Goal: Understand process/instructions: Learn about a topic

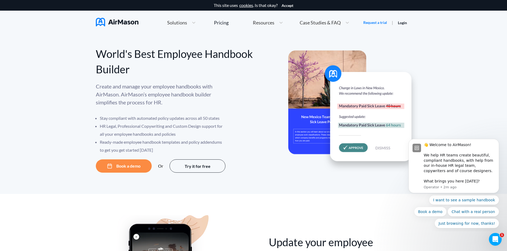
click at [241, 105] on div "Create and manage your employee handbooks with AirMason. AirMason’s employee ha…" at bounding box center [175, 118] width 158 height 72
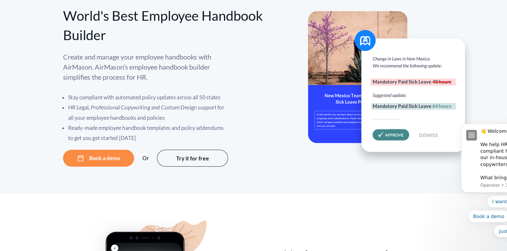
click at [246, 114] on div "Create and manage your employee handbooks with AirMason. AirMason’s employee ha…" at bounding box center [175, 118] width 158 height 72
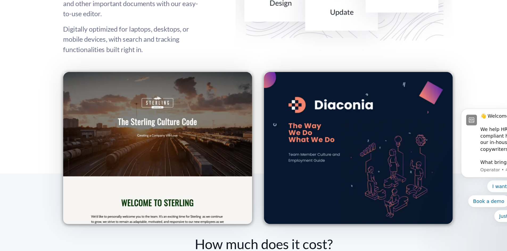
scroll to position [699, 0]
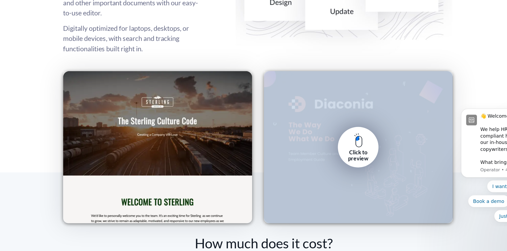
click at [309, 173] on div "Click to preview" at bounding box center [328, 170] width 148 height 120
click at [327, 163] on img at bounding box center [327, 163] width 7 height 11
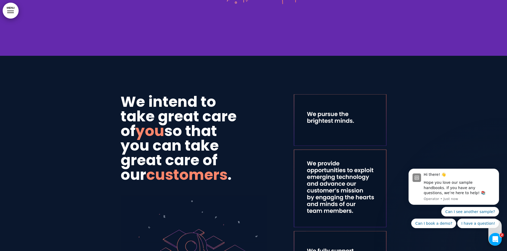
scroll to position [479, 0]
